Goal: Navigation & Orientation: Find specific page/section

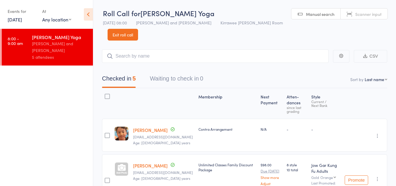
click at [121, 32] on link "Exit roll call" at bounding box center [123, 35] width 31 height 12
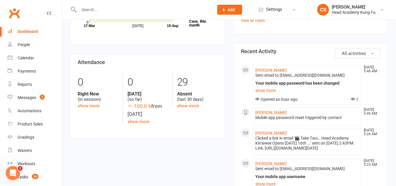
scroll to position [235, 0]
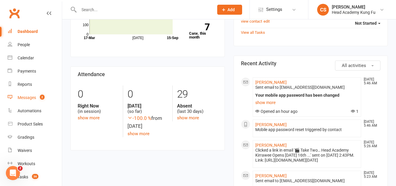
click at [21, 96] on div "Messages" at bounding box center [27, 97] width 18 height 5
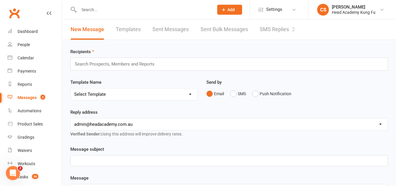
click at [269, 27] on link "SMS Replies 2" at bounding box center [277, 29] width 35 height 20
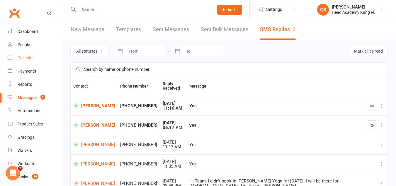
click at [28, 55] on div "Calendar" at bounding box center [26, 57] width 16 height 5
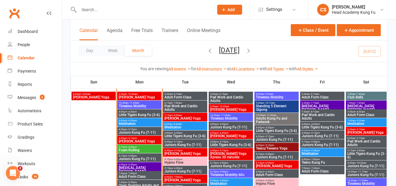
scroll to position [293, 0]
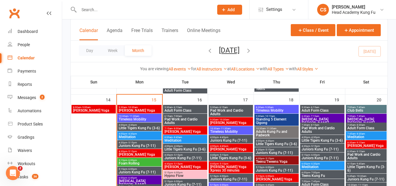
click at [137, 107] on span "- 10:30am" at bounding box center [132, 107] width 11 height 3
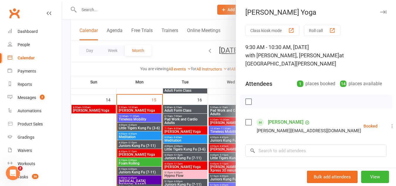
click at [137, 107] on div at bounding box center [229, 93] width 334 height 186
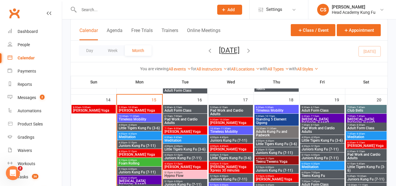
click at [139, 118] on span "Timeless Mobility" at bounding box center [139, 119] width 42 height 4
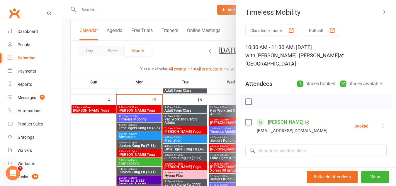
click at [139, 118] on div at bounding box center [229, 93] width 334 height 186
